Goal: Task Accomplishment & Management: Manage account settings

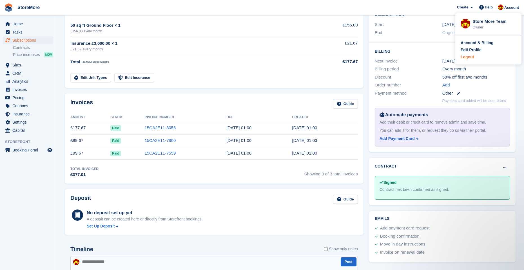
click at [471, 57] on div "Logout" at bounding box center [467, 57] width 13 height 6
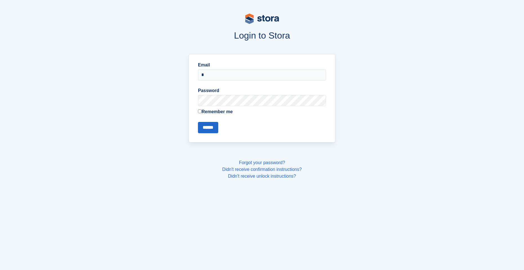
type input "**********"
click at [198, 122] on input "******" at bounding box center [208, 127] width 20 height 11
